Goal: Task Accomplishment & Management: Use online tool/utility

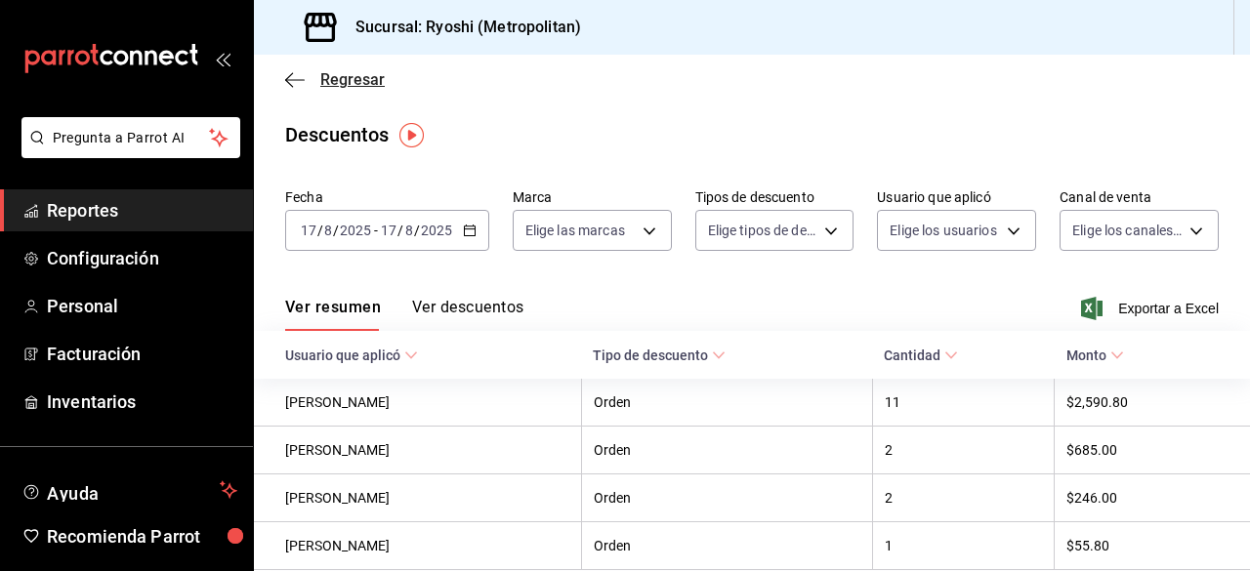
click at [291, 72] on icon "button" at bounding box center [295, 80] width 20 height 18
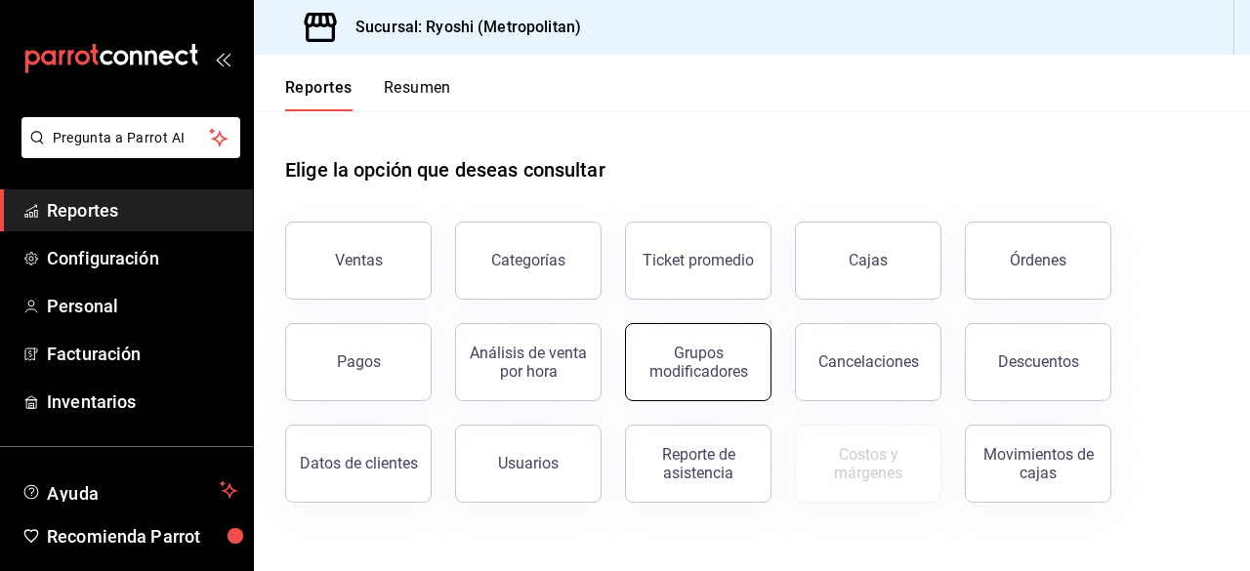
click at [670, 374] on div "Grupos modificadores" at bounding box center [698, 362] width 121 height 37
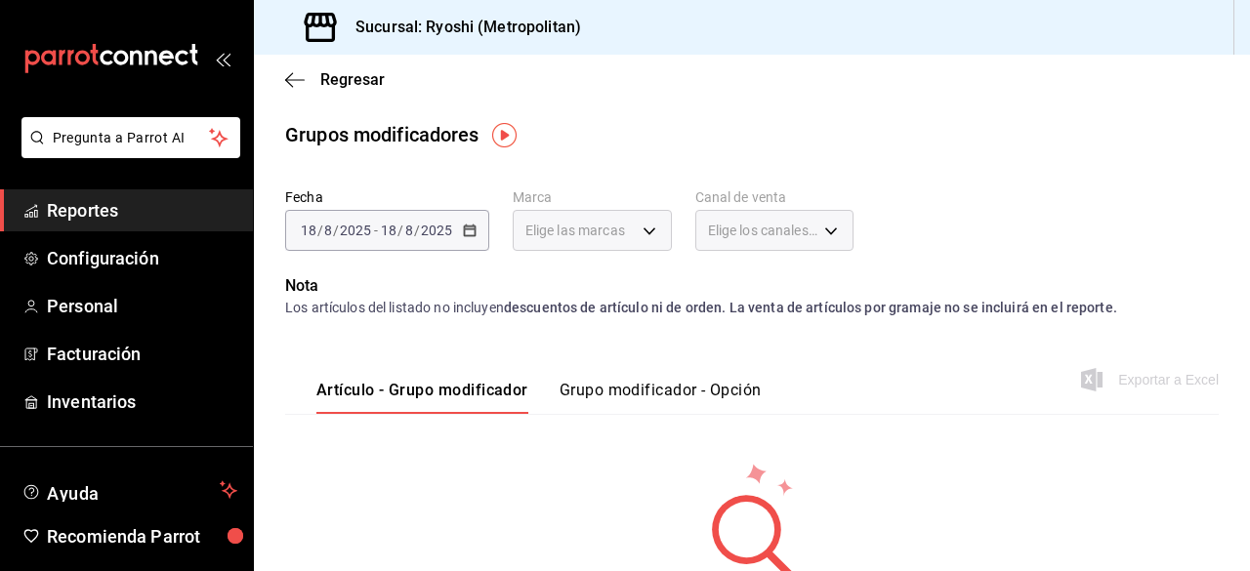
click at [602, 387] on button "Grupo modificador - Opción" at bounding box center [661, 397] width 202 height 33
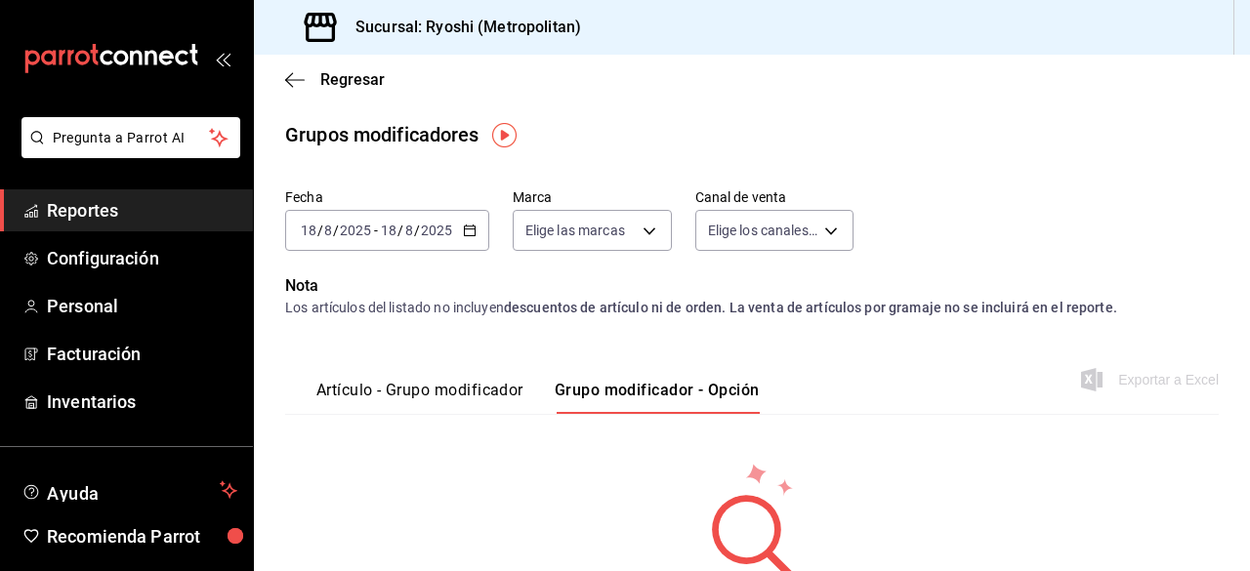
click at [464, 233] on icon "button" at bounding box center [470, 231] width 14 height 14
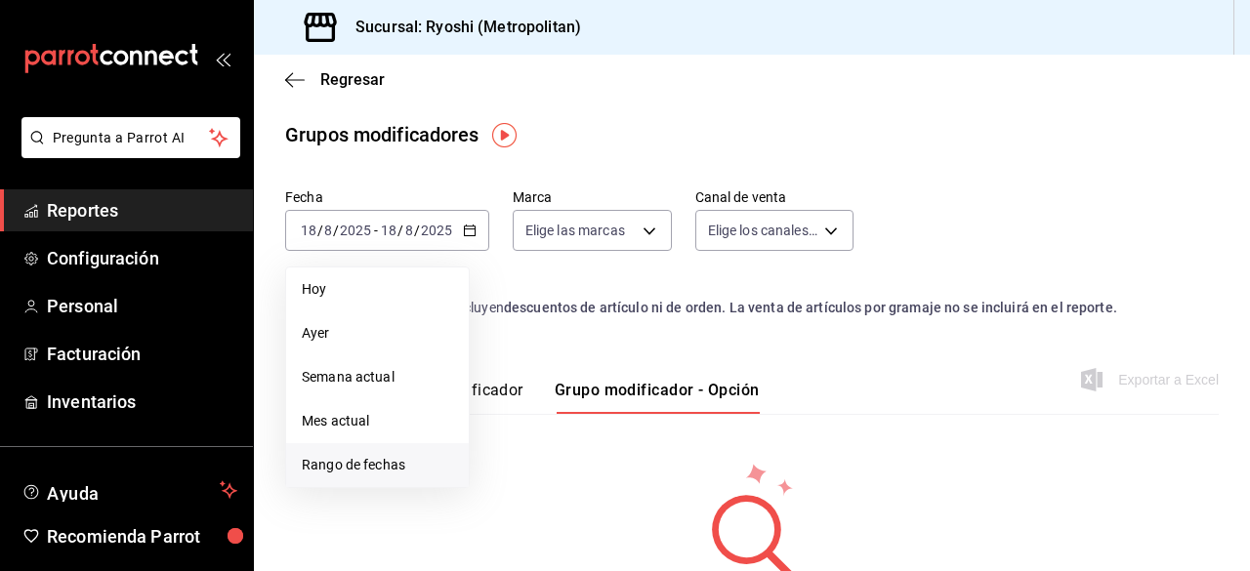
click at [365, 458] on span "Rango de fechas" at bounding box center [377, 465] width 151 height 21
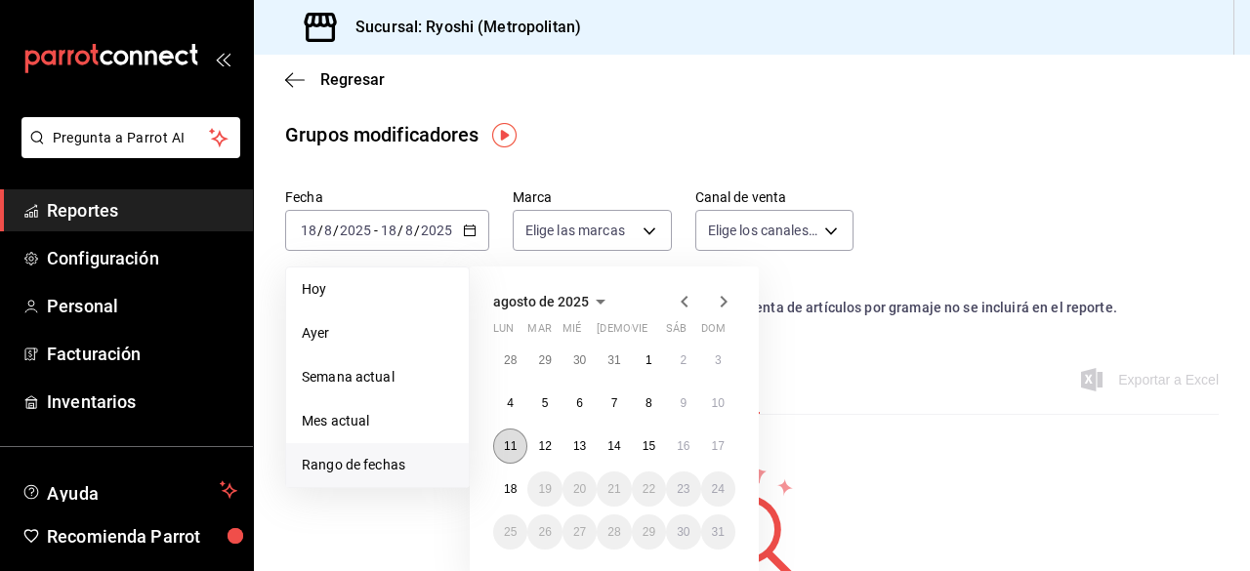
click at [520, 450] on button "11" at bounding box center [510, 446] width 34 height 35
click at [515, 487] on abbr "18" at bounding box center [510, 489] width 13 height 14
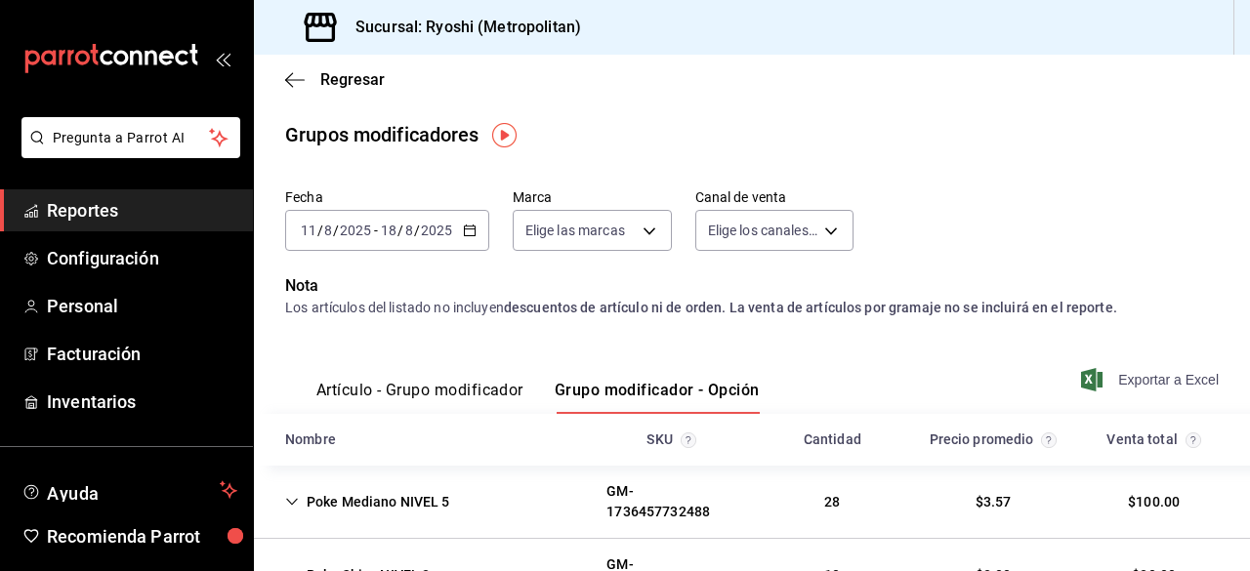
click at [1129, 390] on span "Exportar a Excel" at bounding box center [1152, 379] width 134 height 23
